Goal: Navigation & Orientation: Find specific page/section

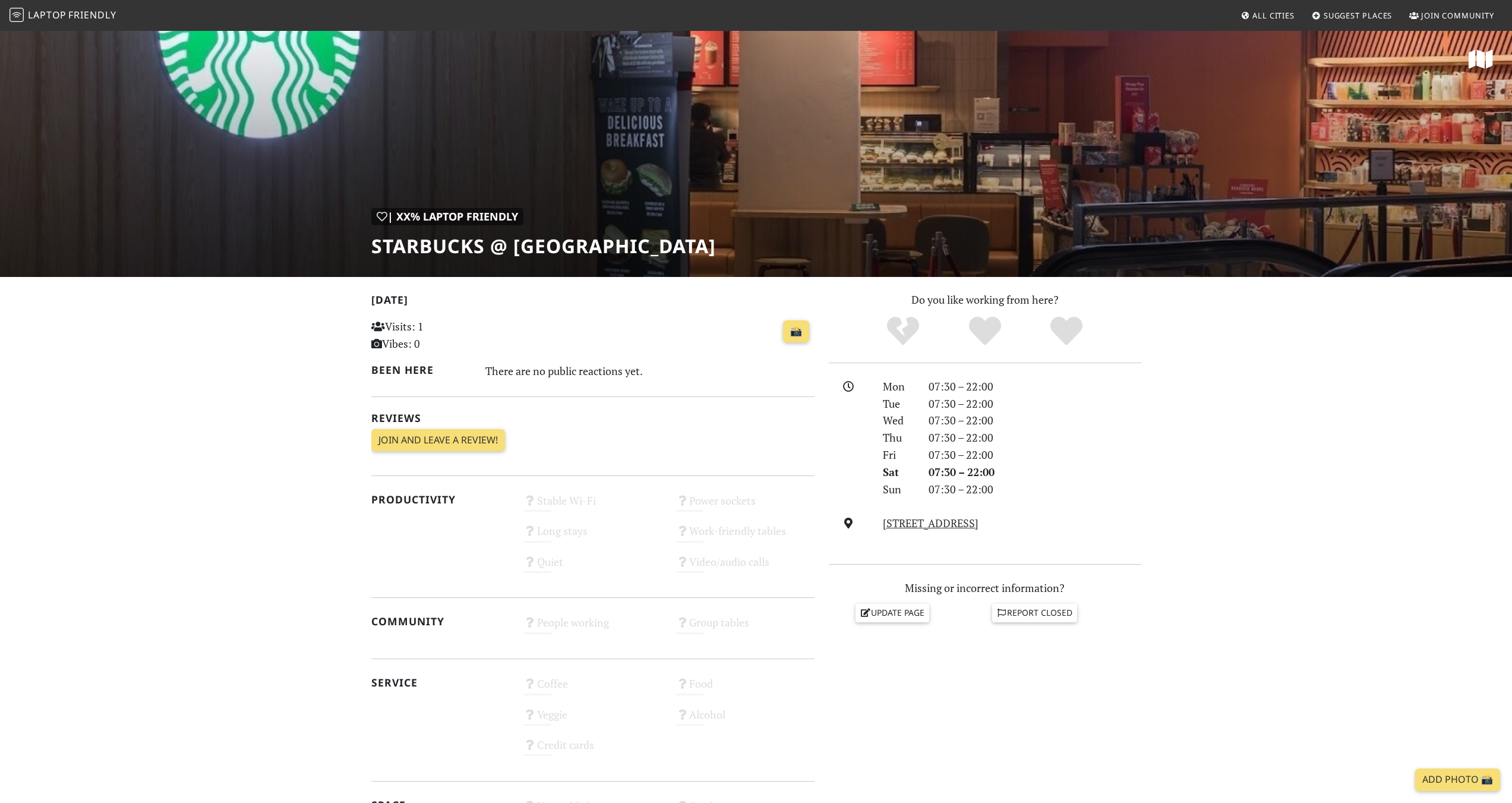
click at [645, 260] on div "| XX% Laptop Friendly Starbucks @ West Mall" at bounding box center [756, 153] width 1512 height 247
click at [50, 20] on span "Laptop" at bounding box center [47, 15] width 38 height 13
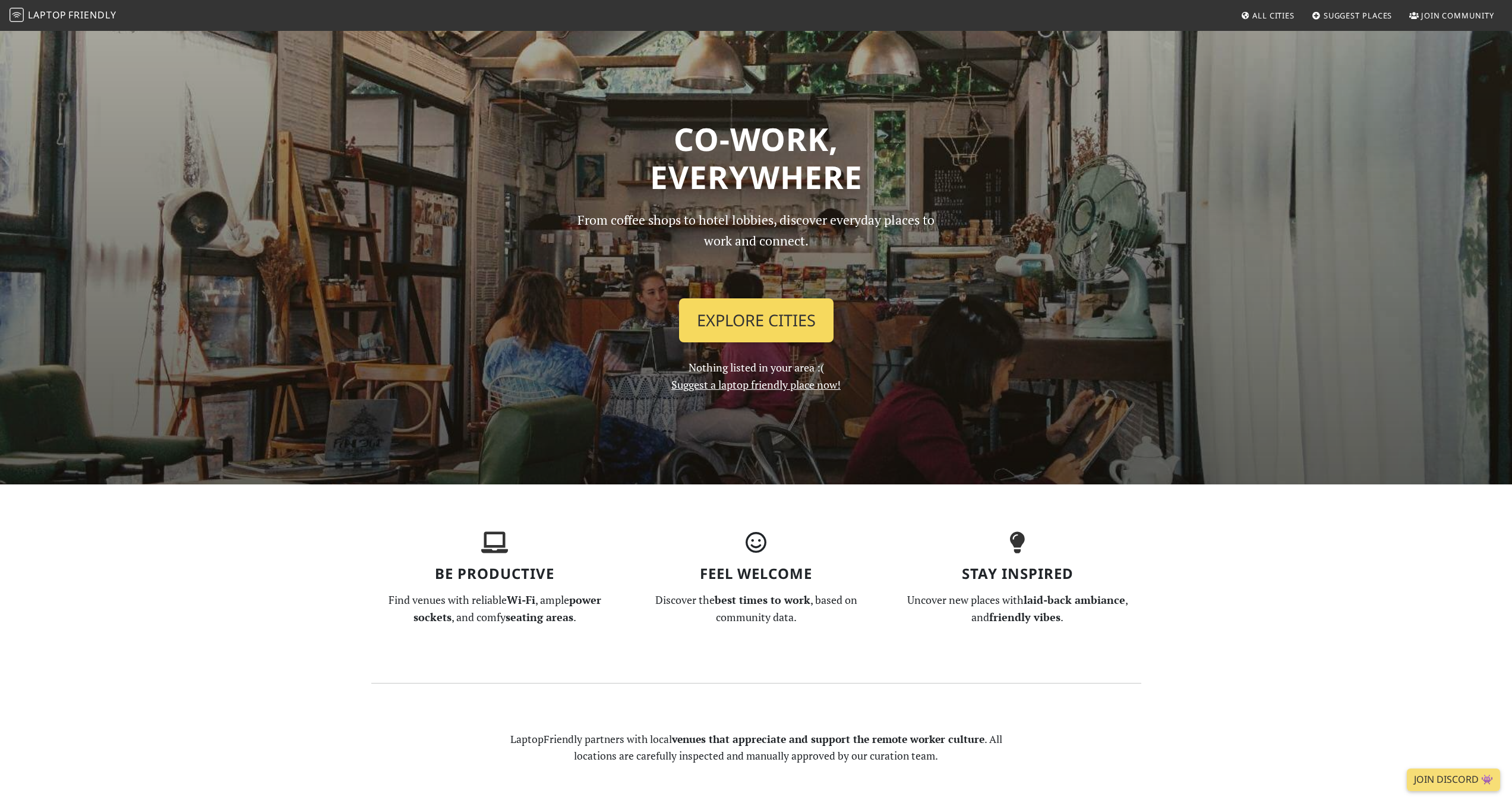
click at [779, 324] on link "Explore Cities" at bounding box center [756, 320] width 155 height 44
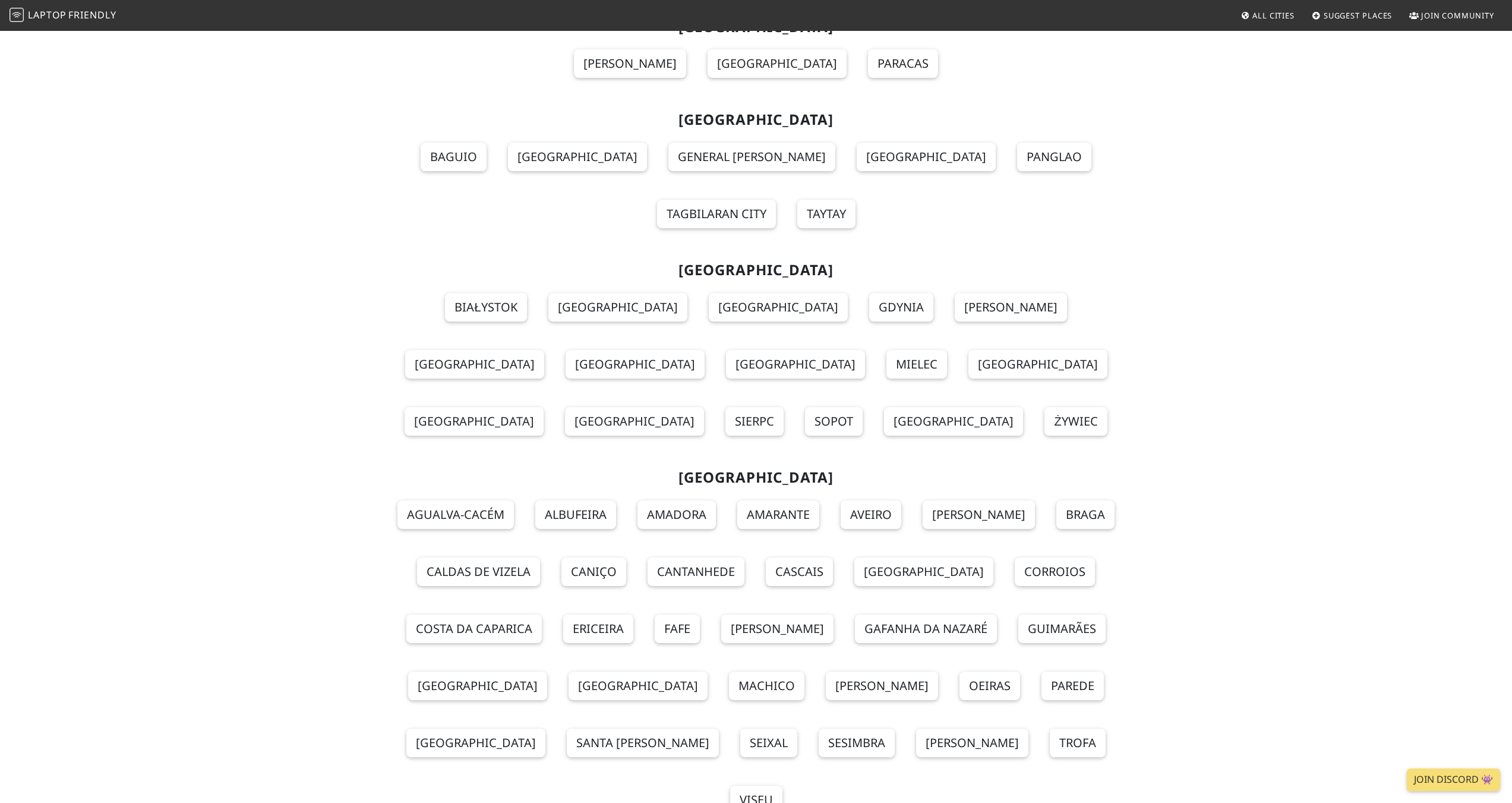
scroll to position [10102, 0]
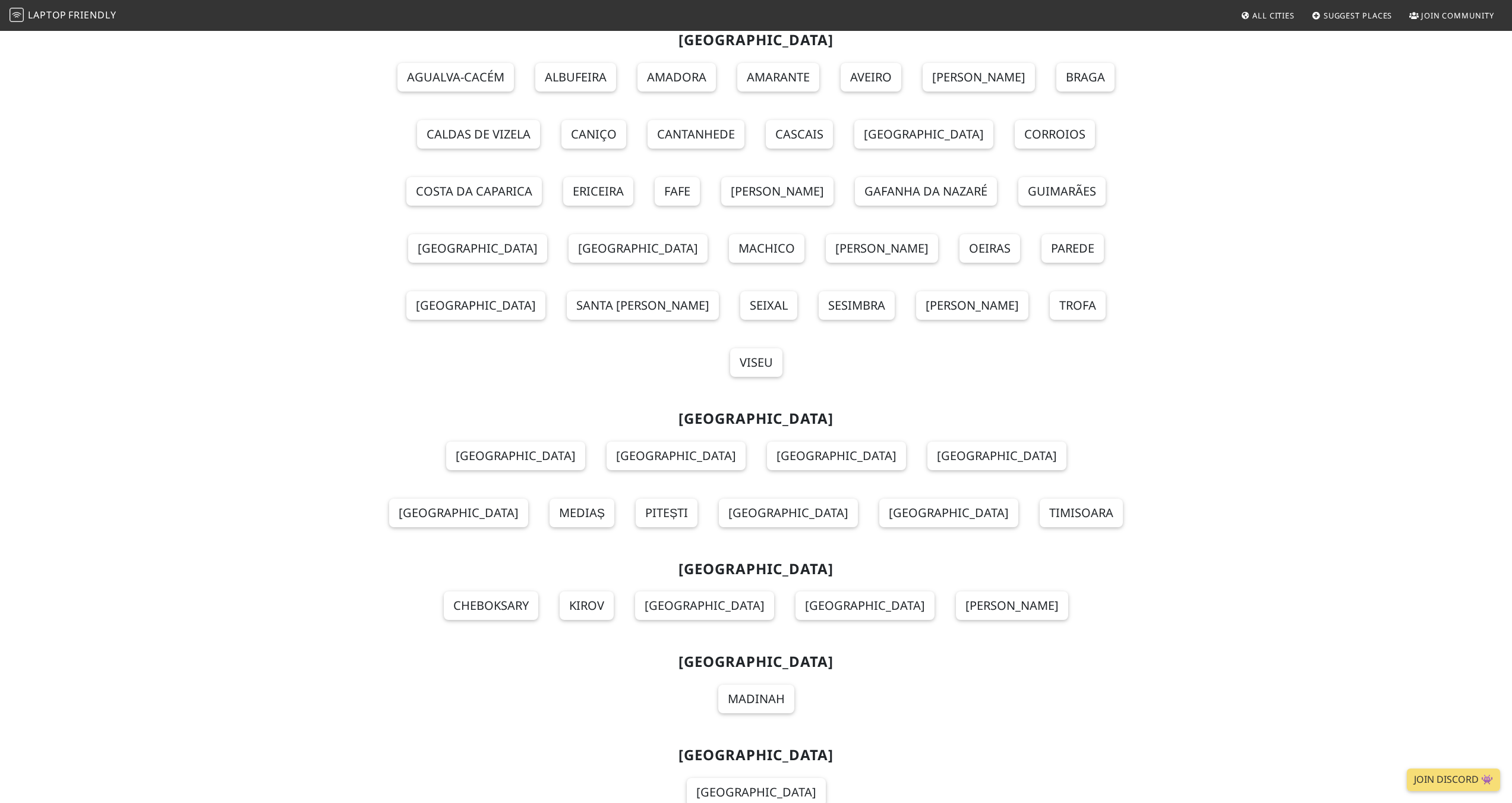
scroll to position [10517, 0]
